Goal: Book appointment/travel/reservation

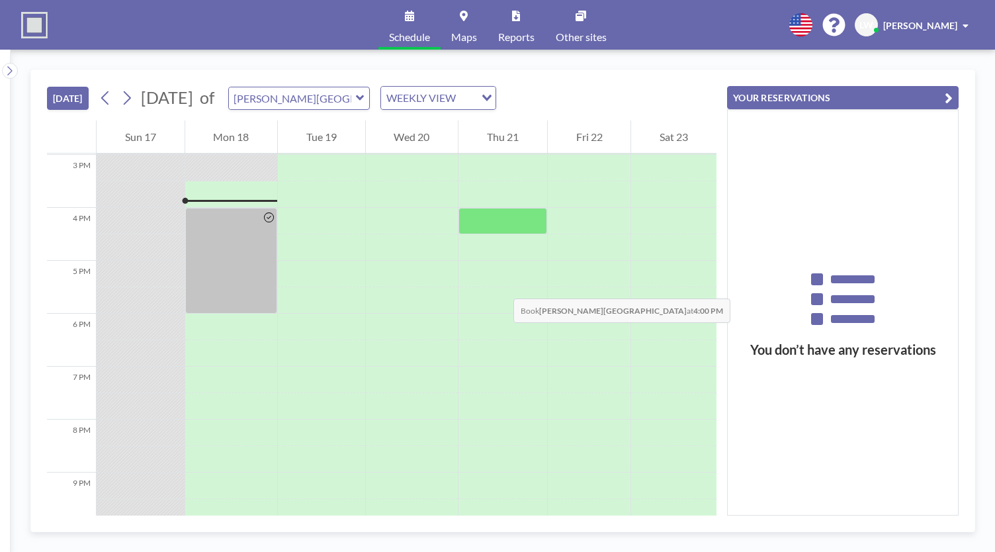
scroll to position [794, 0]
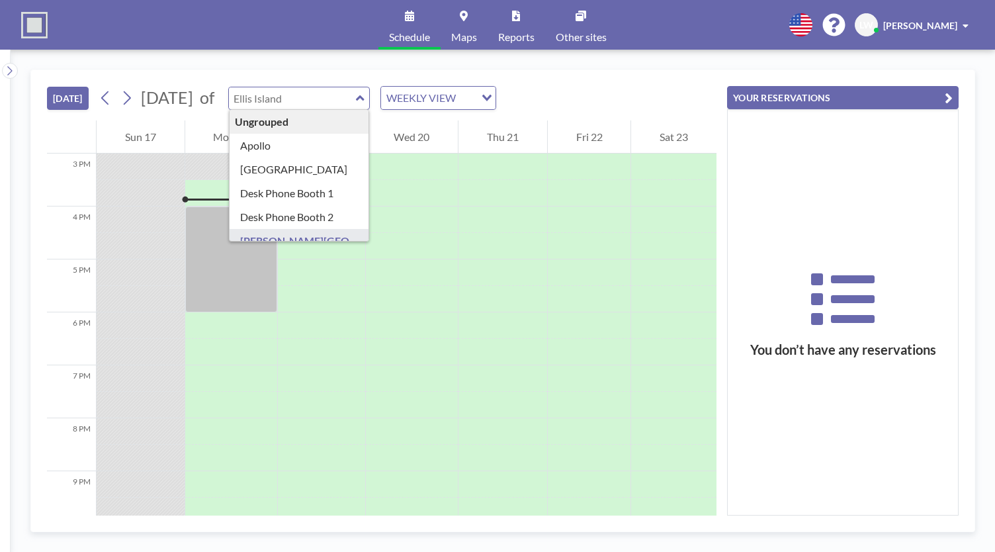
click at [353, 103] on input "text" at bounding box center [292, 98] width 127 height 22
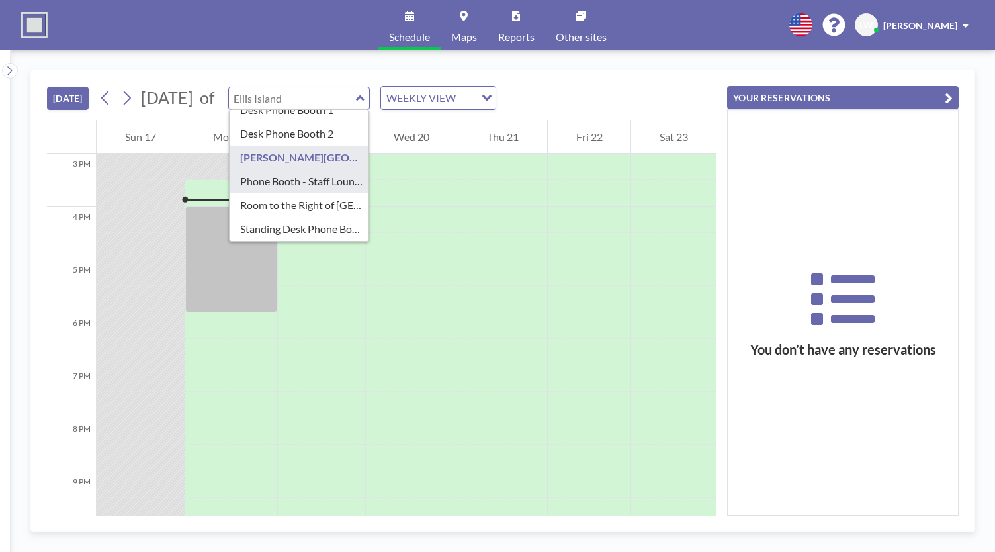
type input "Phone Booth - Staff Lounge"
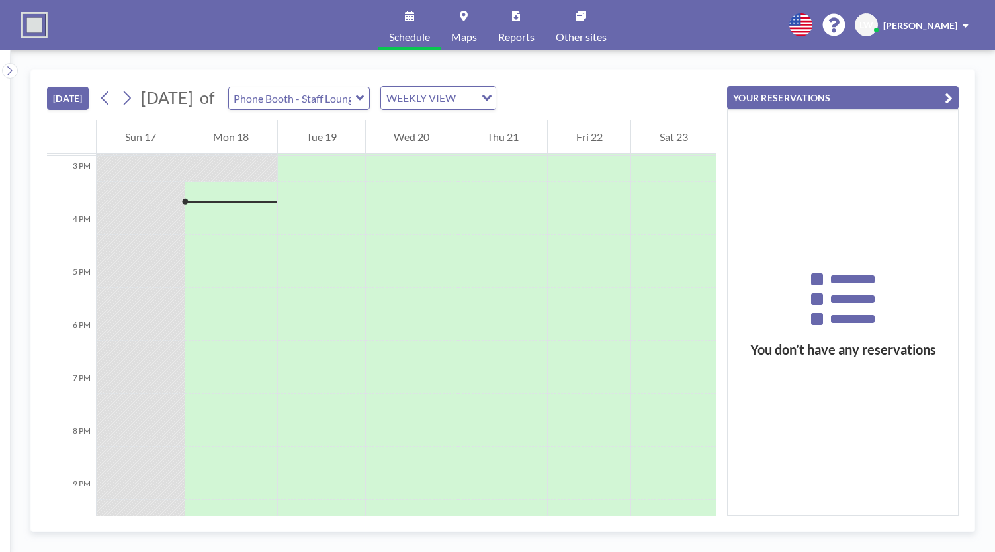
scroll to position [794, 0]
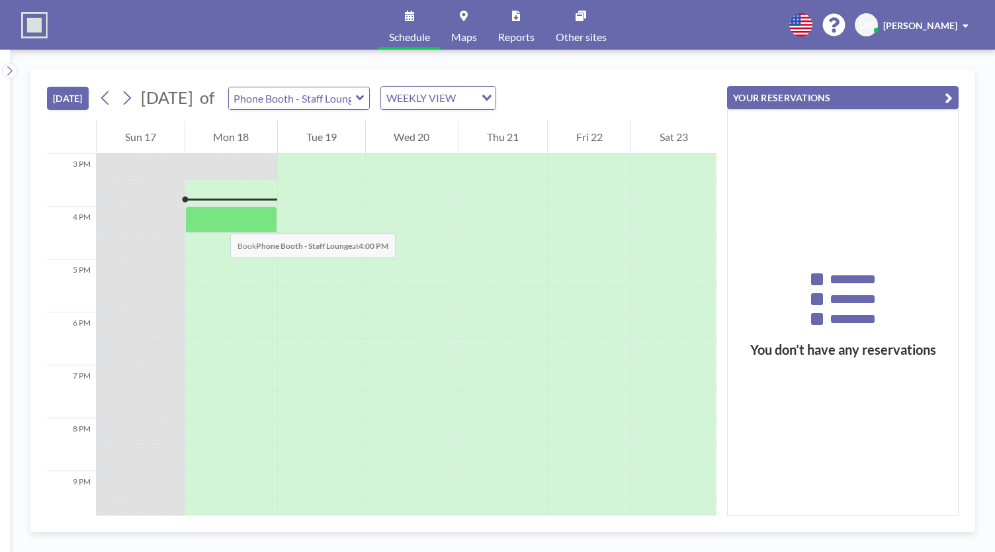
click at [217, 220] on div at bounding box center [231, 219] width 93 height 26
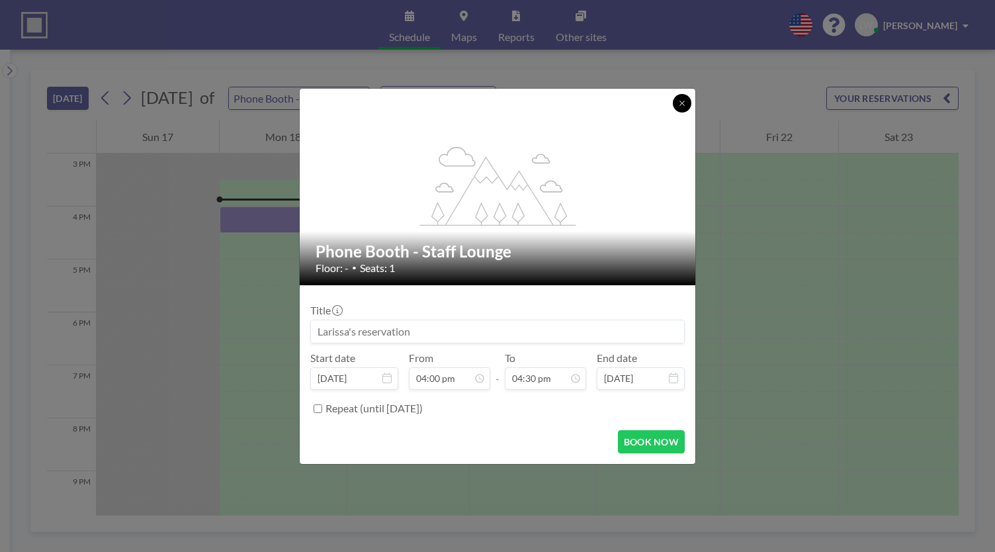
click at [678, 106] on icon at bounding box center [682, 103] width 8 height 8
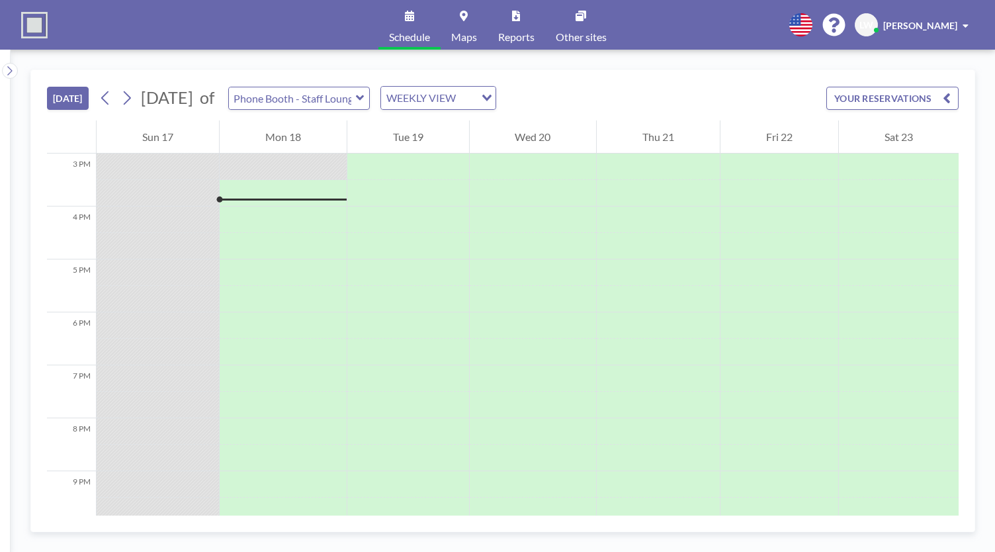
click at [364, 97] on icon at bounding box center [360, 97] width 8 height 5
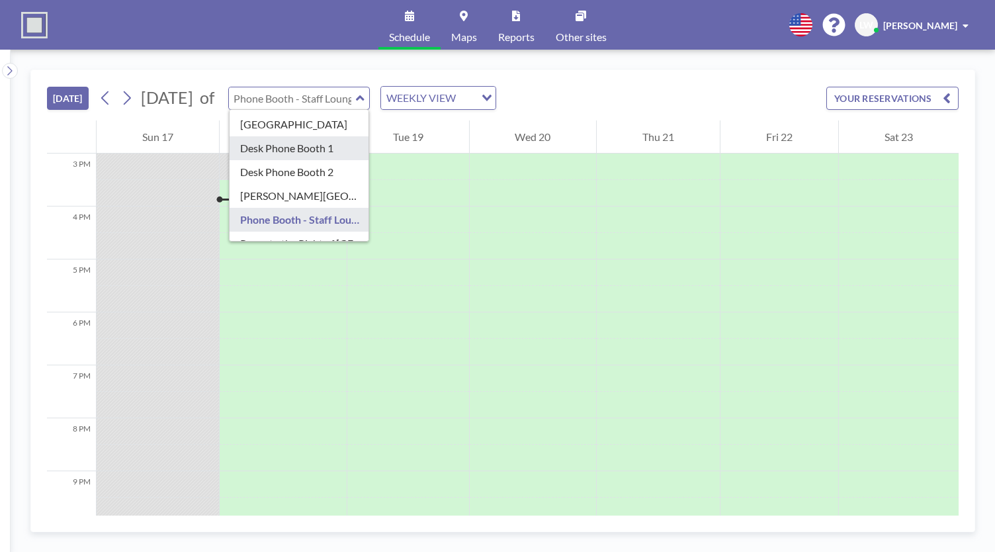
scroll to position [44, 0]
type input "Desk Phone Booth 2"
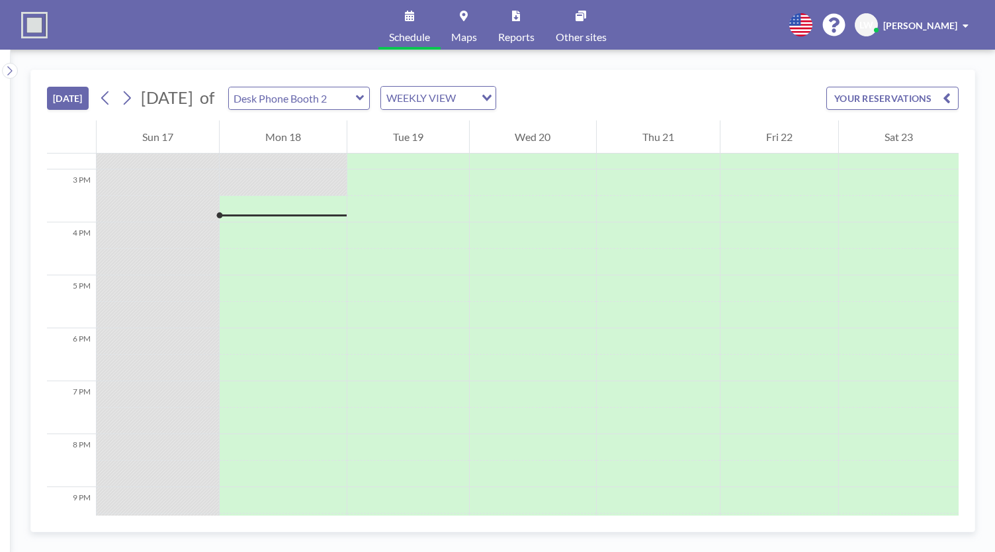
scroll to position [794, 0]
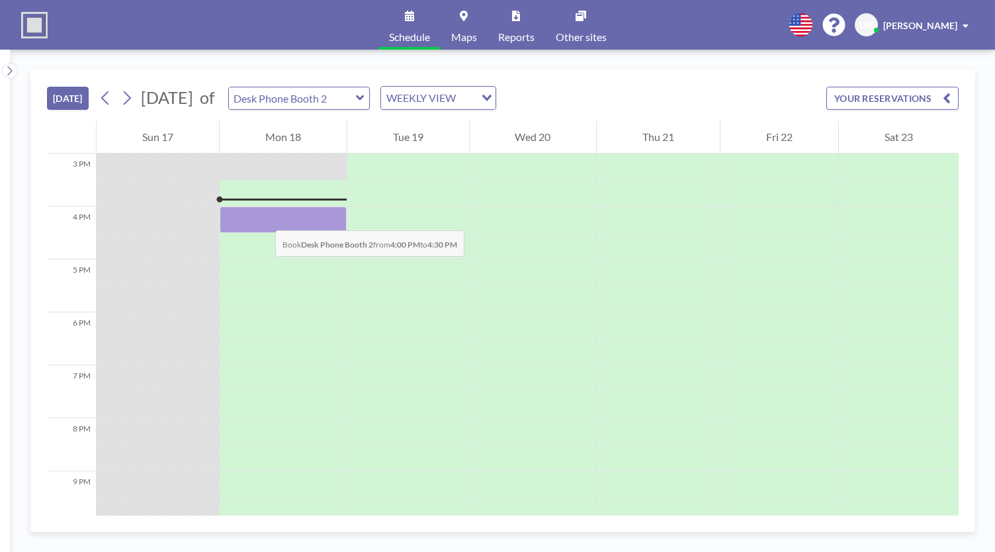
click at [262, 217] on div at bounding box center [283, 219] width 127 height 26
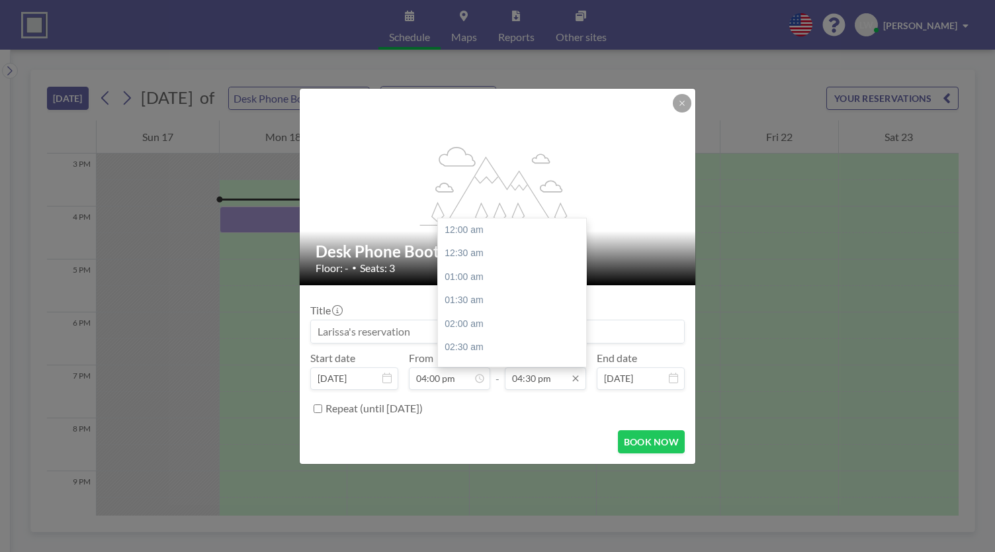
scroll to position [777, 0]
click at [543, 380] on input "04:30 pm" at bounding box center [545, 378] width 81 height 22
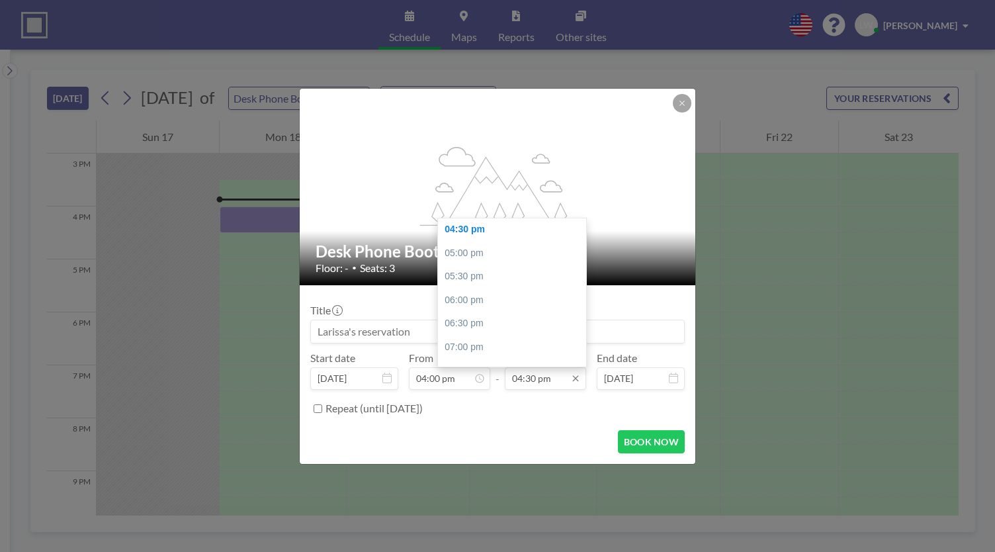
click at [543, 380] on input "04:30 pm" at bounding box center [545, 378] width 81 height 22
click at [453, 296] on div "06:00 pm" at bounding box center [515, 300] width 155 height 24
type input "06:00 pm"
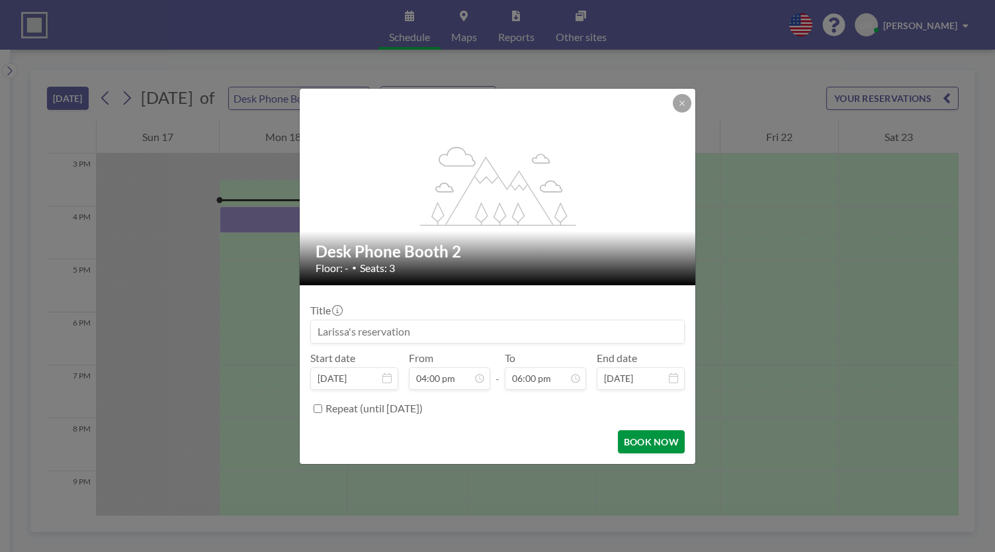
click at [650, 443] on button "BOOK NOW" at bounding box center [651, 441] width 67 height 23
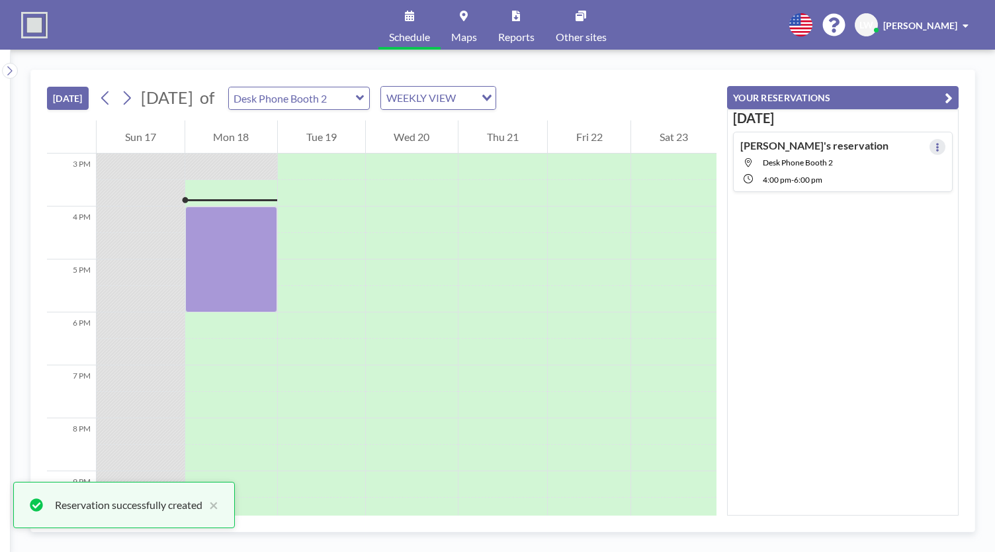
click at [935, 146] on icon at bounding box center [937, 147] width 5 height 9
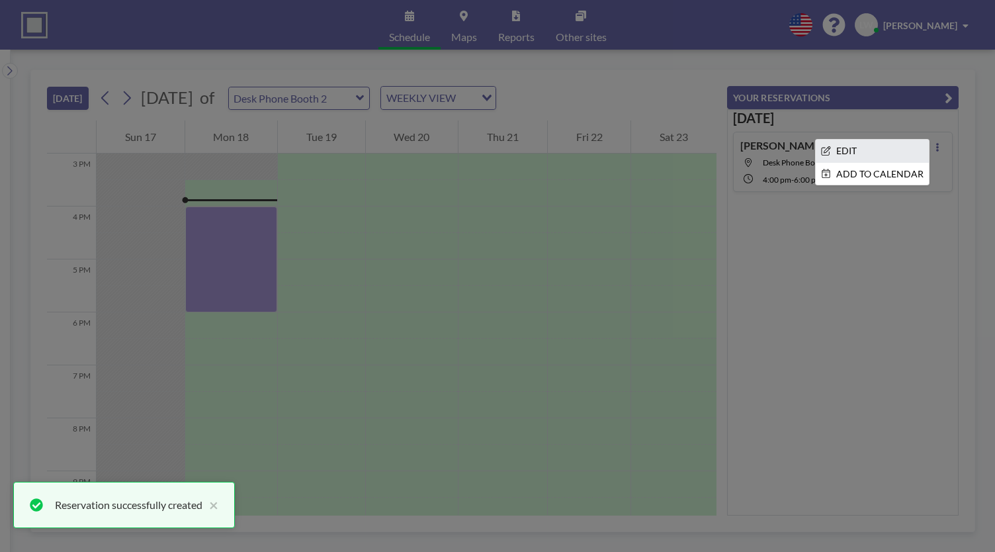
click at [885, 150] on li "EDIT" at bounding box center [872, 151] width 113 height 22
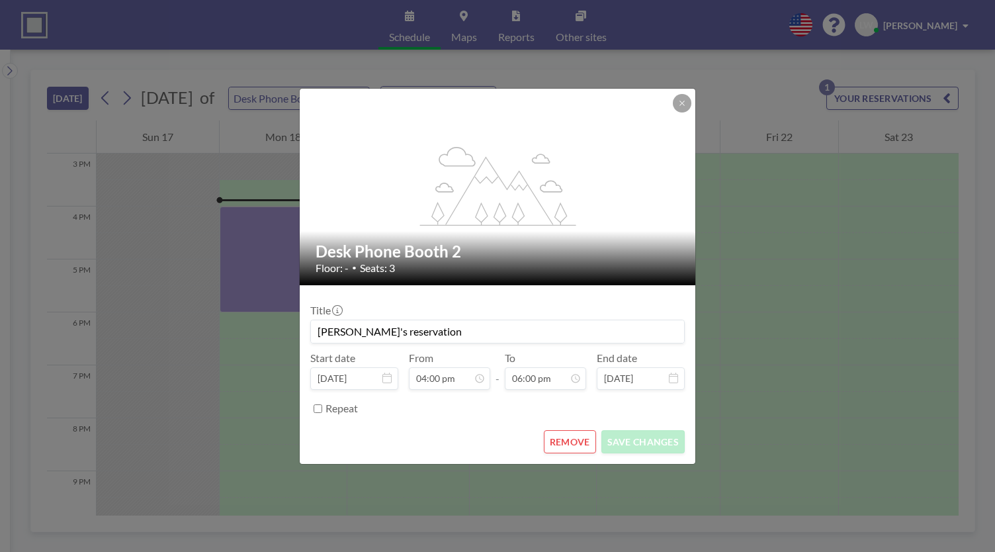
click at [446, 334] on input "[PERSON_NAME]'s reservation" at bounding box center [497, 331] width 373 height 22
type input "[PERSON_NAME]'s Checklist Meeting Room"
click at [647, 446] on button "SAVE CHANGES" at bounding box center [642, 441] width 83 height 23
